Goal: Transaction & Acquisition: Subscribe to service/newsletter

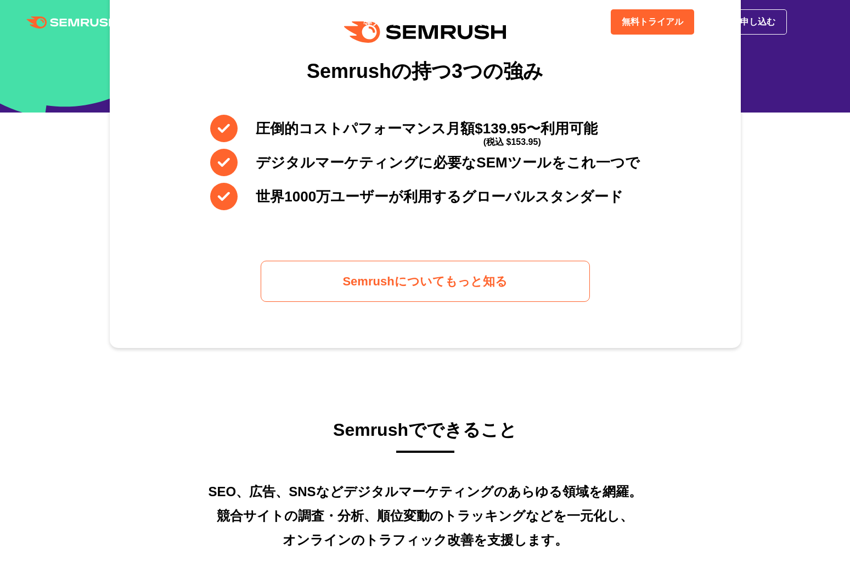
scroll to position [539, 0]
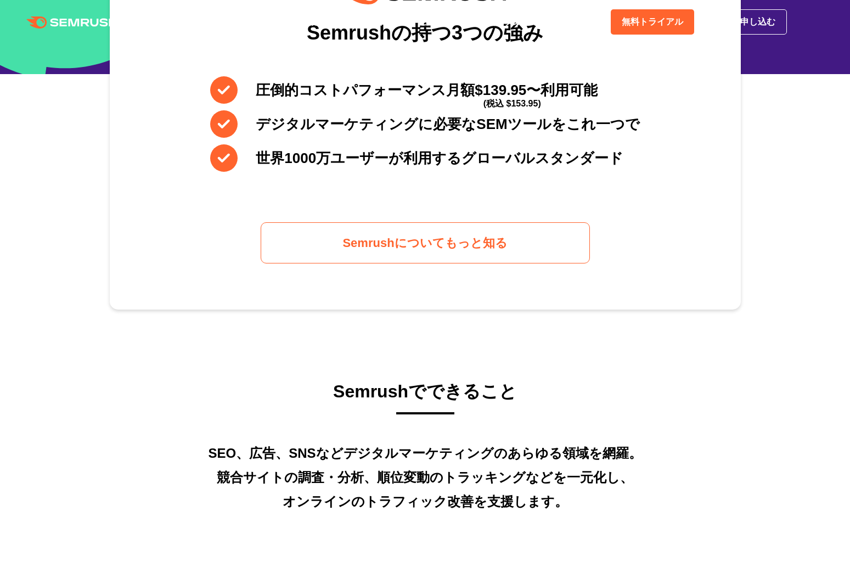
click at [277, 23] on link "料金" at bounding box center [281, 21] width 19 height 9
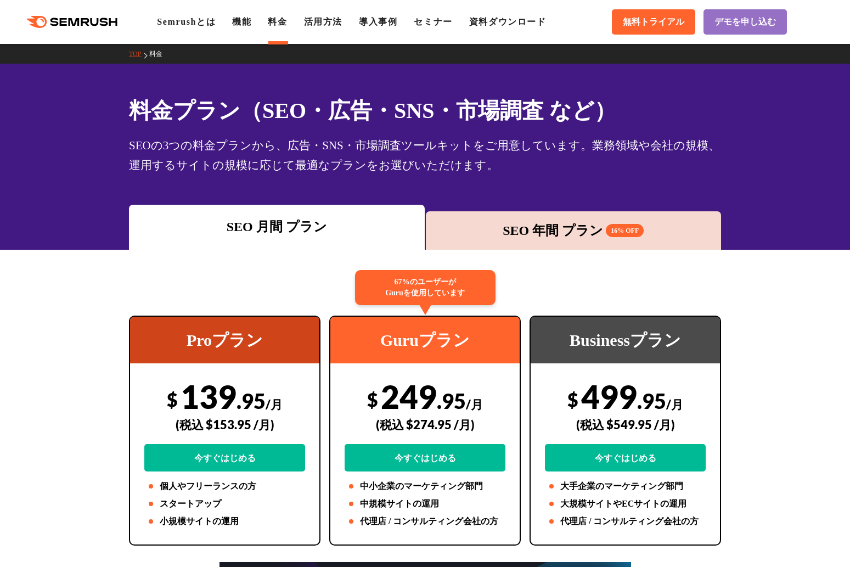
click at [490, 234] on div "SEO 年間 プラン 16% OFF" at bounding box center [573, 231] width 285 height 20
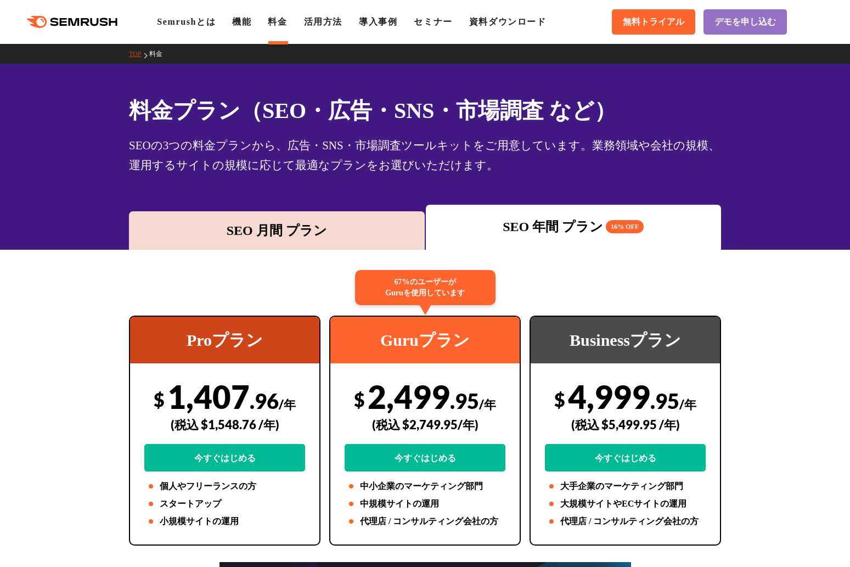
click at [376, 225] on div "SEO 月間 プラン" at bounding box center [276, 231] width 285 height 20
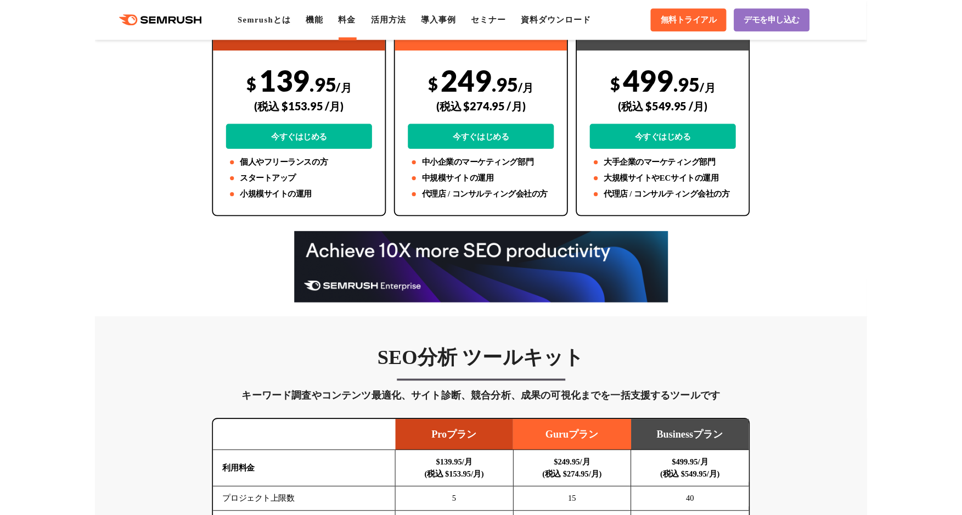
scroll to position [420, 0]
